Goal: Navigation & Orientation: Understand site structure

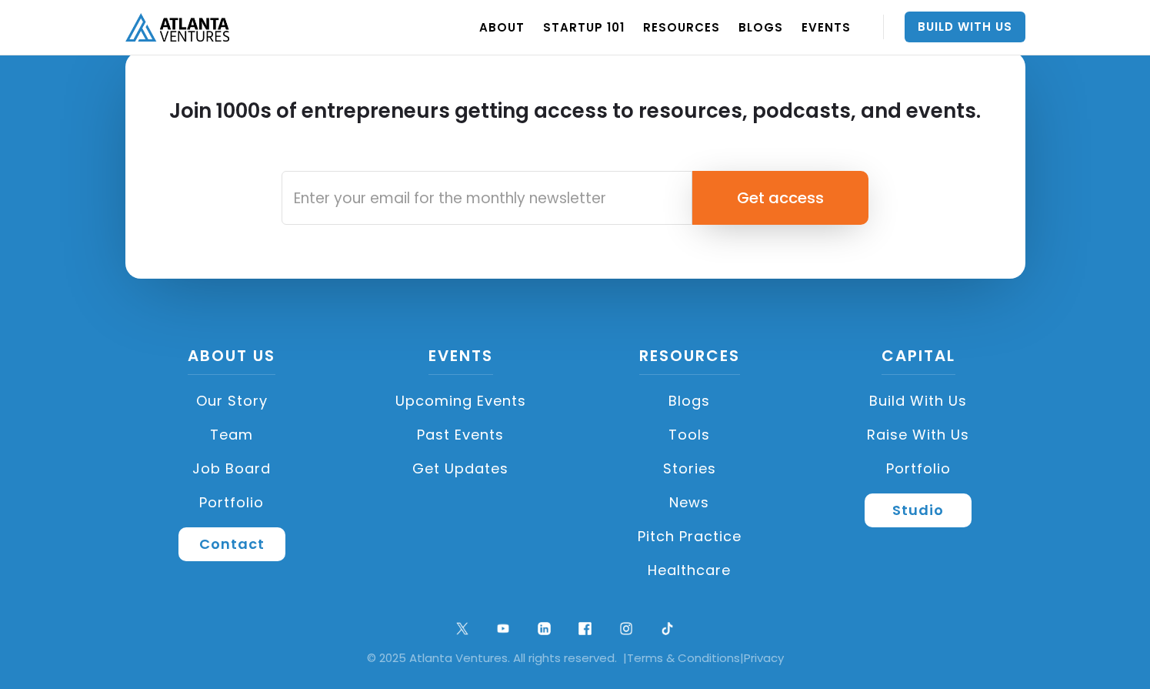
scroll to position [3639, 0]
click at [238, 502] on link "Portfolio" at bounding box center [232, 502] width 214 height 34
click at [915, 466] on link "Portfolio" at bounding box center [919, 469] width 214 height 34
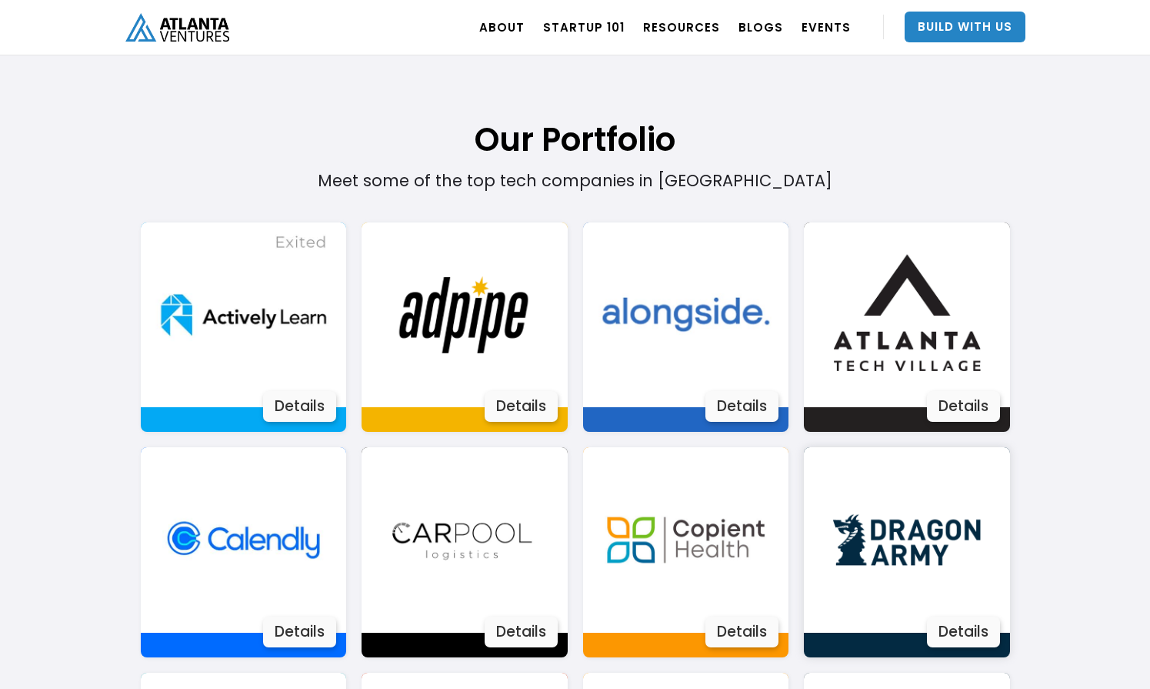
scroll to position [940, 0]
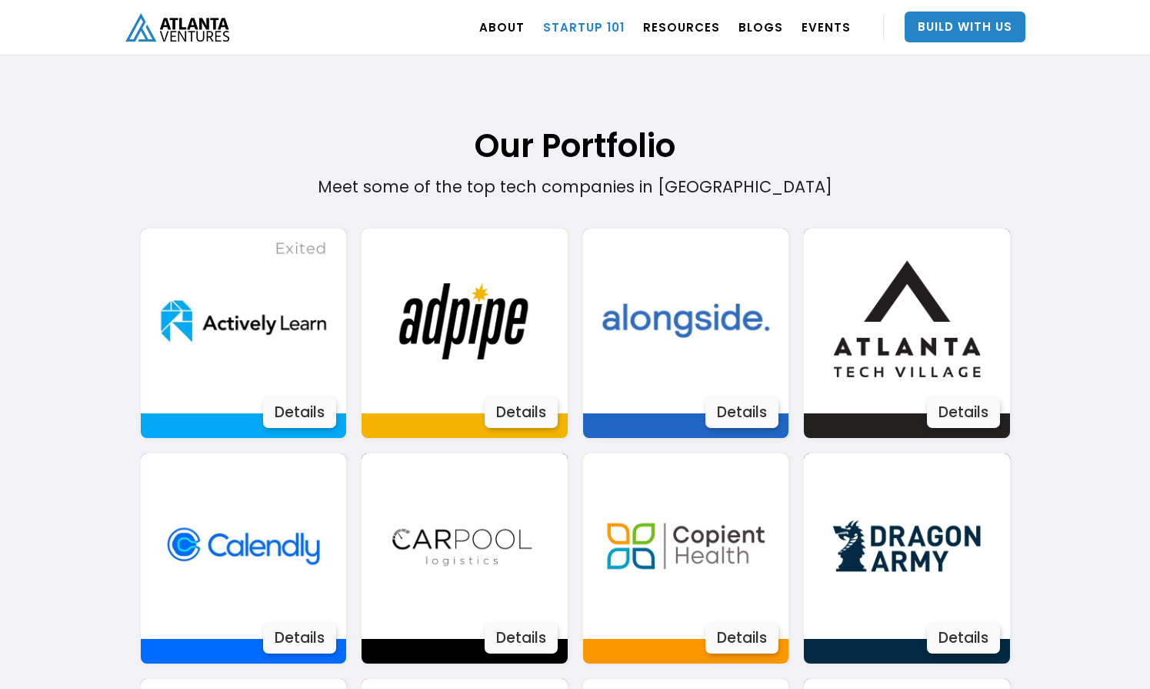
click at [588, 28] on link "Startup 101" at bounding box center [584, 26] width 82 height 43
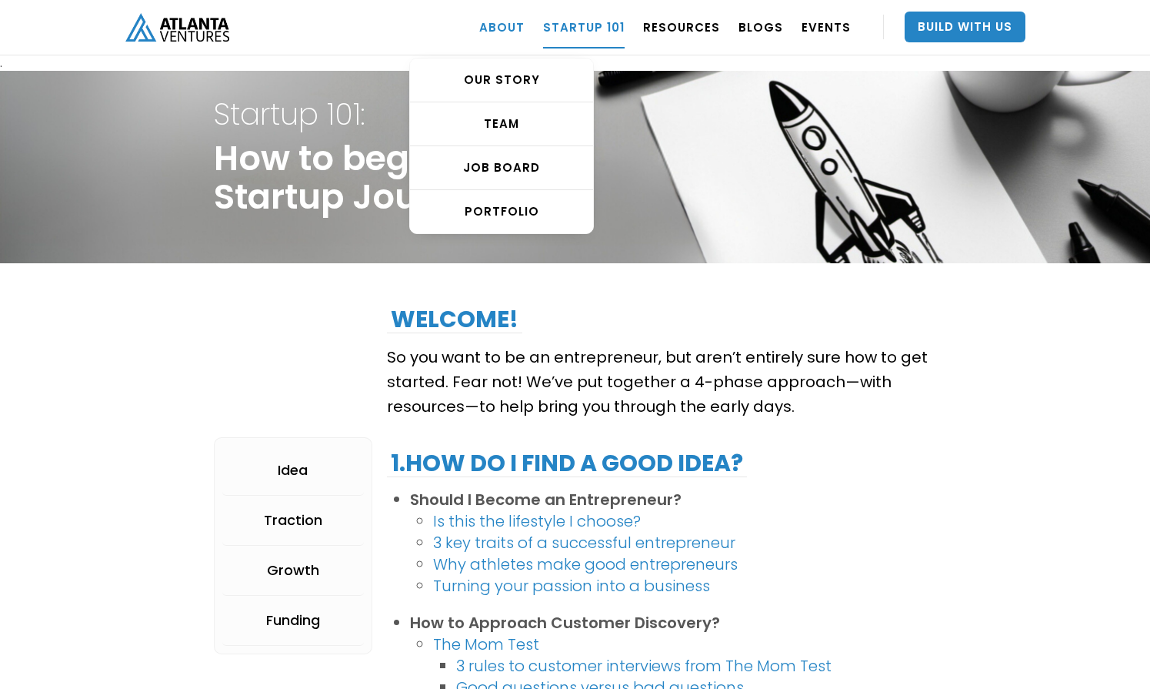
click at [516, 28] on link "ABOUT" at bounding box center [501, 26] width 45 height 43
